Goal: Connect with others: Connect with others

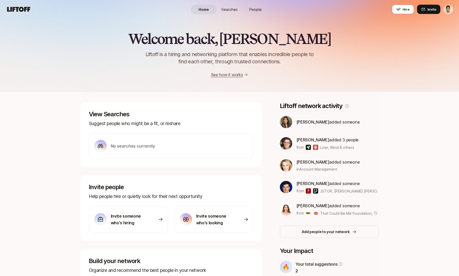
click at [256, 9] on span "People" at bounding box center [255, 9] width 12 height 5
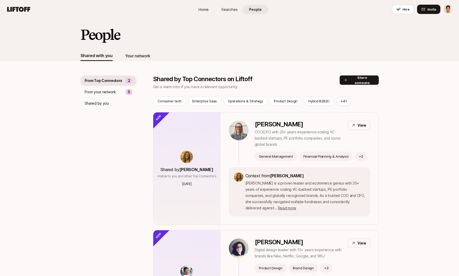
click at [143, 60] on div "Your network" at bounding box center [137, 56] width 25 height 10
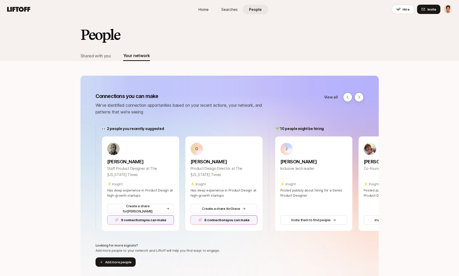
click at [104, 30] on h2 "People" at bounding box center [100, 35] width 39 height 16
click at [196, 8] on link "Home" at bounding box center [204, 10] width 26 height 10
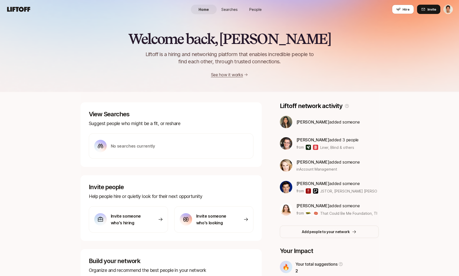
click at [230, 10] on span "Searches" at bounding box center [229, 9] width 16 height 5
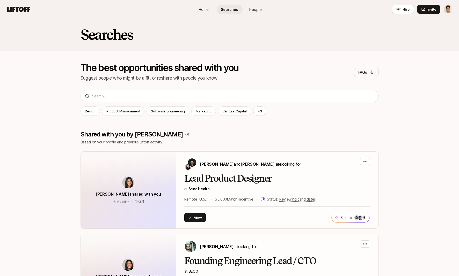
click at [253, 12] on span "People" at bounding box center [255, 9] width 12 height 5
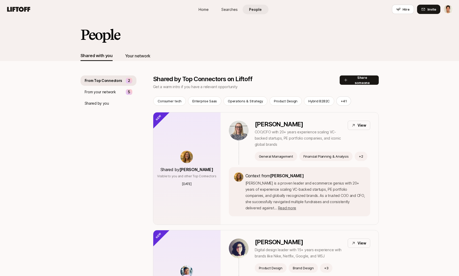
click at [134, 57] on div "Your network" at bounding box center [137, 56] width 25 height 7
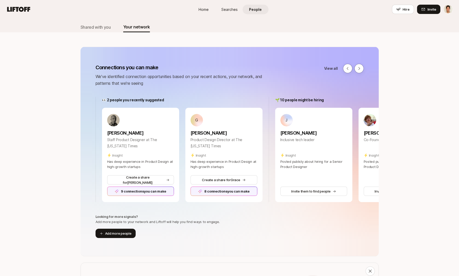
scroll to position [29, 0]
click at [290, 144] on div "Jasmine Chan Inclusive tech leader" at bounding box center [313, 137] width 67 height 23
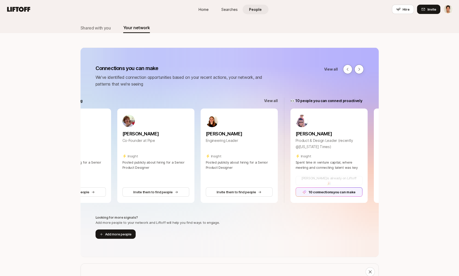
scroll to position [0, 258]
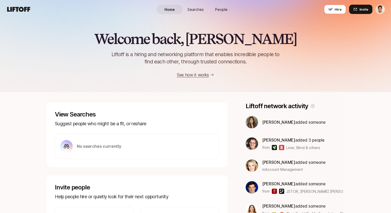
click at [219, 9] on span "People" at bounding box center [221, 9] width 12 height 5
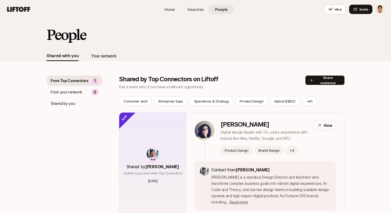
click at [114, 52] on div "Your network" at bounding box center [103, 56] width 25 height 10
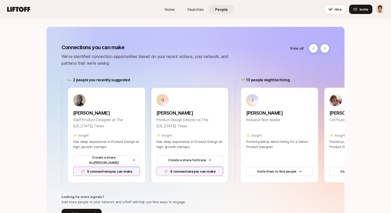
scroll to position [49, 0]
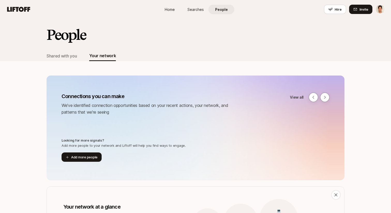
scroll to position [15, 0]
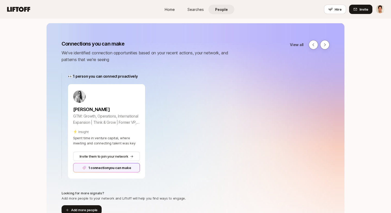
scroll to position [54, 0]
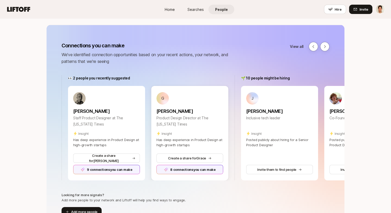
scroll to position [58, 0]
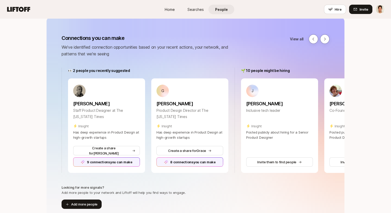
click at [266, 20] on div "Connections you can make We've identified connection opportunities based on you…" at bounding box center [196, 122] width 298 height 210
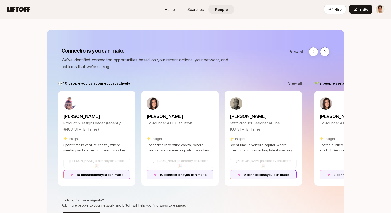
scroll to position [0, 439]
click at [295, 82] on p "View all" at bounding box center [296, 83] width 14 height 6
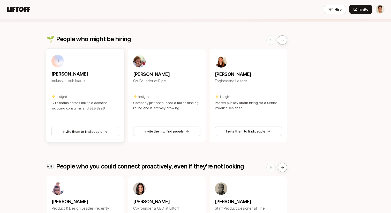
scroll to position [43, 0]
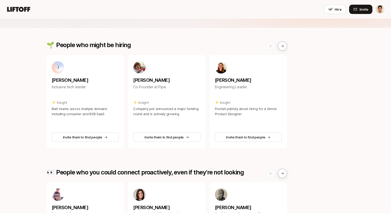
click at [24, 121] on div "Connections you can make We've identified connection opportunities based on you…" at bounding box center [195, 157] width 391 height 363
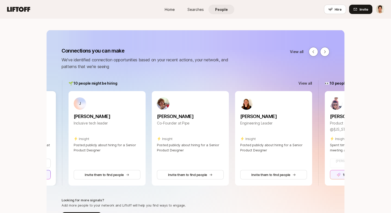
scroll to position [0, 173]
click at [294, 51] on p "View all" at bounding box center [297, 52] width 14 height 6
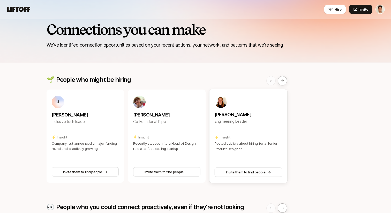
scroll to position [9, 0]
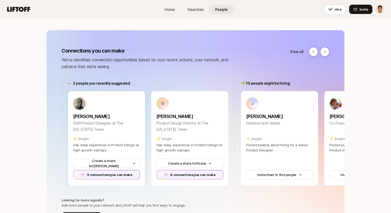
click at [118, 175] on div "9 connections you can make" at bounding box center [106, 174] width 67 height 9
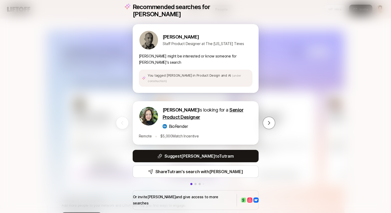
click at [298, 55] on div "Recommended searches for Rimar Rimar Villaseñor Staff Product Designer at The N…" at bounding box center [195, 106] width 391 height 213
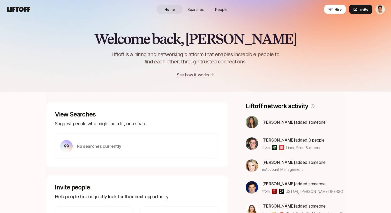
click at [220, 7] on span "People" at bounding box center [221, 9] width 12 height 5
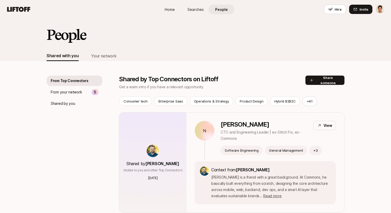
click at [107, 57] on div "Your network" at bounding box center [103, 56] width 25 height 7
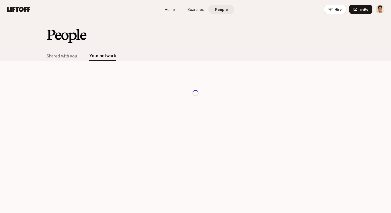
click at [144, 48] on div "People" at bounding box center [196, 39] width 298 height 24
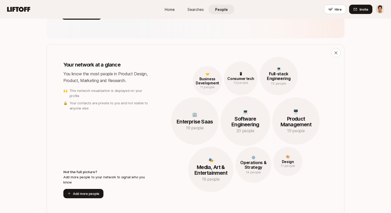
scroll to position [250, 0]
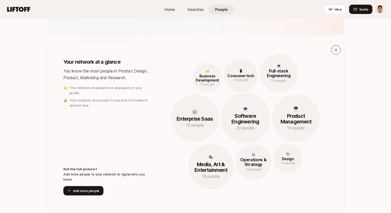
click at [336, 49] on icon at bounding box center [336, 50] width 5 height 5
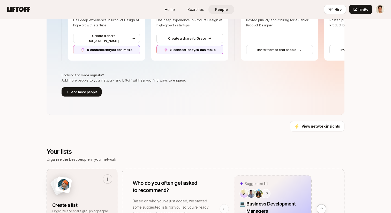
scroll to position [171, 0]
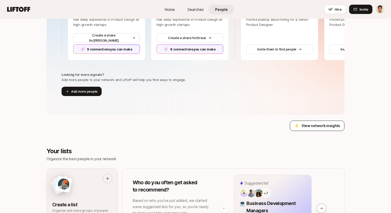
click at [303, 129] on button "View network insights" at bounding box center [317, 126] width 55 height 10
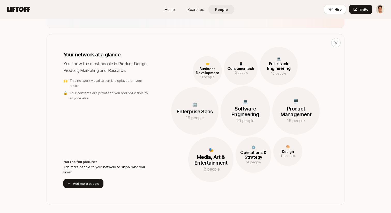
scroll to position [250, 0]
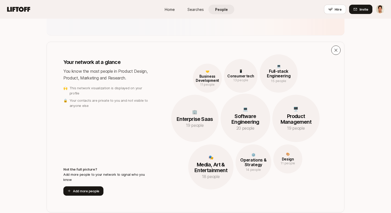
click at [339, 50] on button at bounding box center [336, 50] width 9 height 9
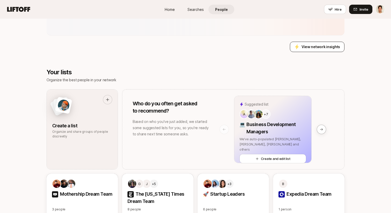
click at [320, 47] on p "View network insights" at bounding box center [321, 47] width 39 height 6
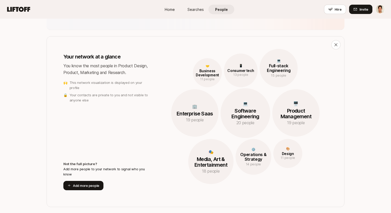
scroll to position [254, 0]
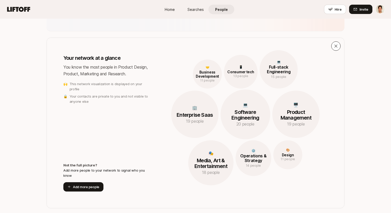
click at [339, 47] on button at bounding box center [336, 45] width 9 height 9
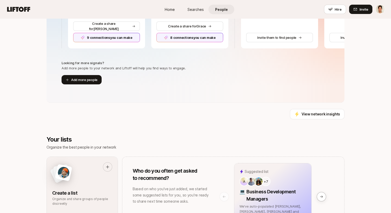
scroll to position [191, 0]
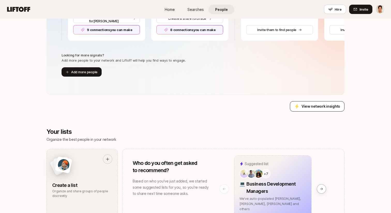
click at [311, 111] on button "View network insights" at bounding box center [317, 106] width 55 height 10
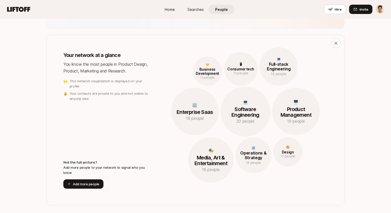
scroll to position [254, 0]
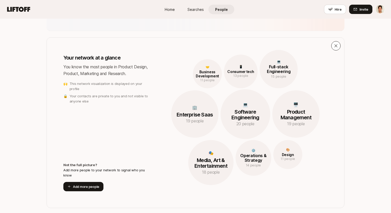
click at [336, 44] on icon at bounding box center [336, 45] width 5 height 5
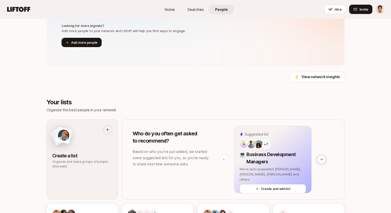
scroll to position [226, 0]
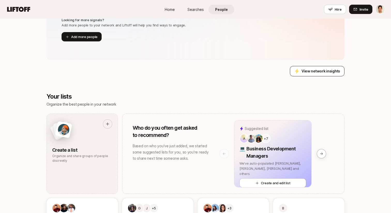
click at [302, 73] on button "View network insights" at bounding box center [317, 71] width 55 height 10
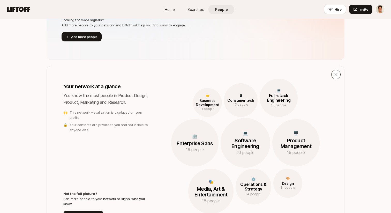
click at [335, 75] on icon at bounding box center [336, 74] width 5 height 5
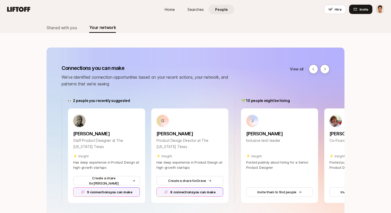
scroll to position [46, 0]
